Goal: Information Seeking & Learning: Check status

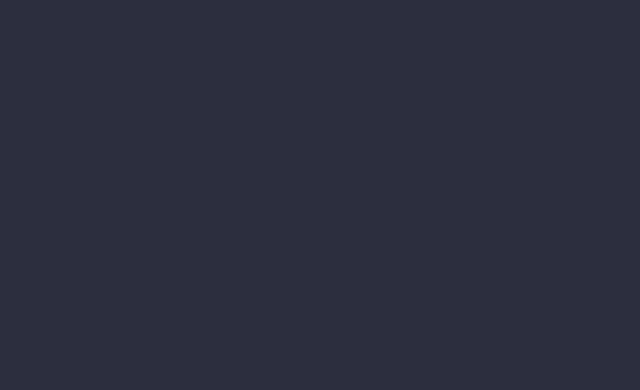
select select "finances"
select select "job"
select select "billing"
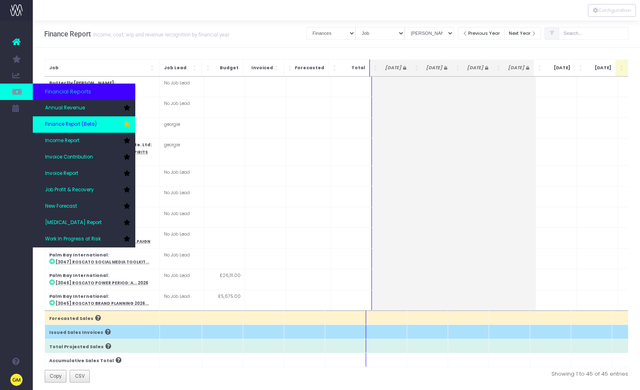
click at [79, 127] on span "Finance Report (Beta)" at bounding box center [71, 124] width 52 height 7
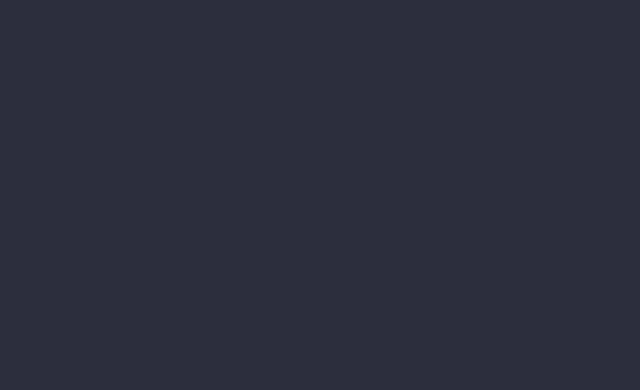
select select "finances"
select select "job"
select select "billing"
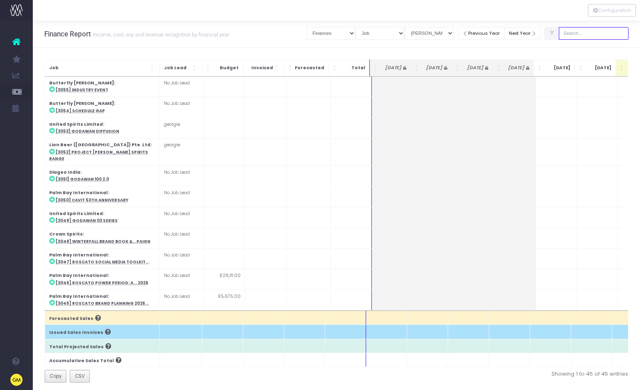
click at [584, 31] on input "text" at bounding box center [593, 33] width 70 height 13
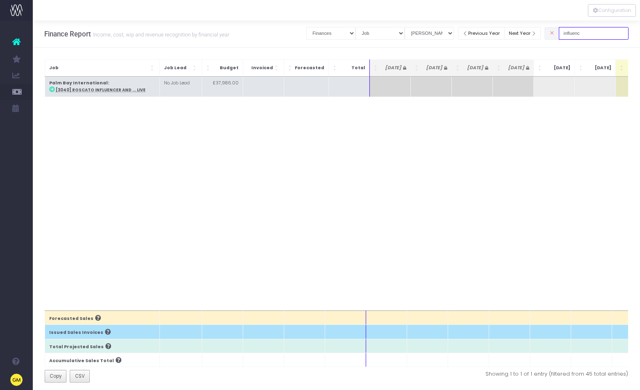
type input "influenc"
click at [96, 91] on abbr "[3040] Roscato Influencer and ... Live" at bounding box center [101, 89] width 90 height 5
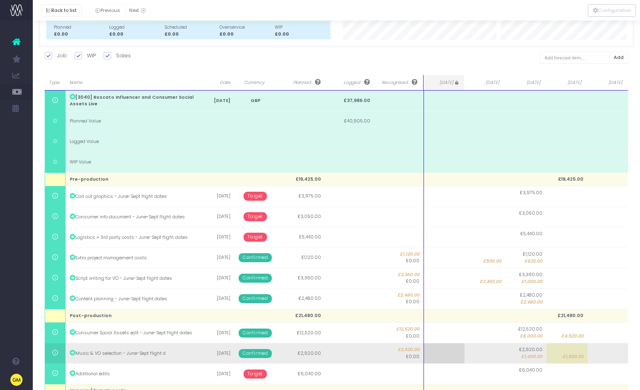
scroll to position [116, 0]
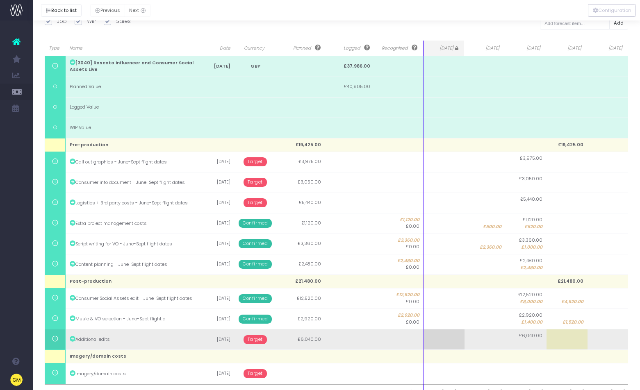
click at [557, 341] on td at bounding box center [566, 339] width 41 height 20
type input "6040"
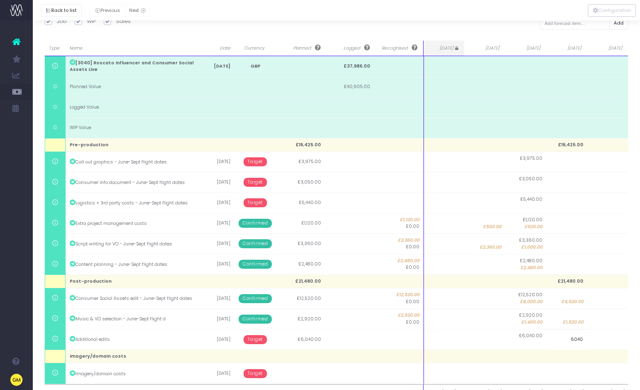
click at [41, 274] on body "Oh my... this is bad. [PERSON_NAME] wasn't able to load this page. Please conta…" at bounding box center [320, 79] width 640 height 390
